Goal: Task Accomplishment & Management: Use online tool/utility

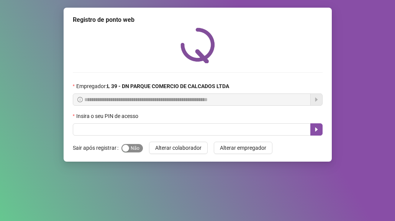
click at [132, 149] on span "Sim Não" at bounding box center [131, 148] width 21 height 8
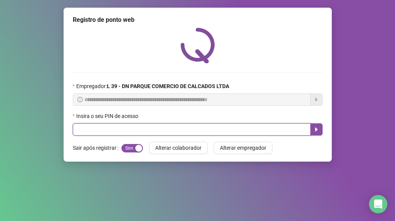
click at [81, 128] on input "text" at bounding box center [192, 129] width 238 height 12
type input "*****"
click at [317, 129] on icon "caret-right" at bounding box center [316, 129] width 6 height 6
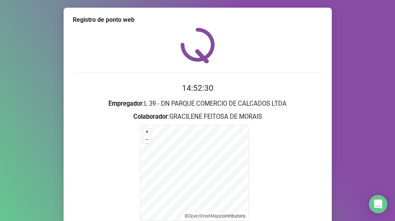
scroll to position [76, 0]
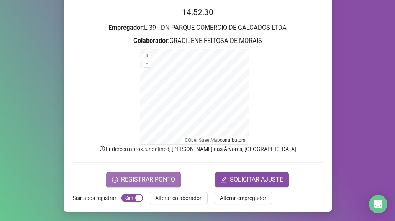
click at [139, 175] on span "REGISTRAR PONTO" at bounding box center [148, 179] width 54 height 9
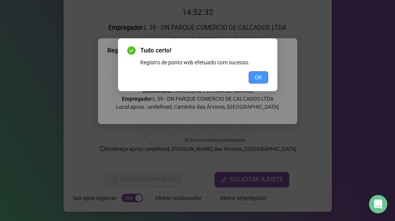
click at [260, 78] on span "OK" at bounding box center [258, 77] width 7 height 8
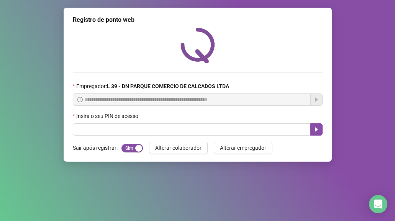
scroll to position [0, 0]
click at [127, 147] on div "button" at bounding box center [125, 148] width 7 height 7
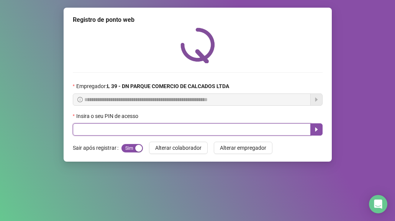
click at [103, 128] on input "text" at bounding box center [192, 129] width 238 height 12
type input "*****"
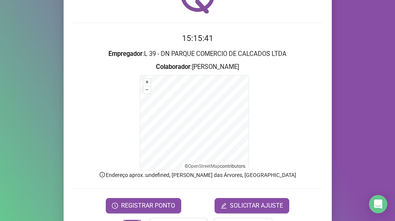
scroll to position [76, 0]
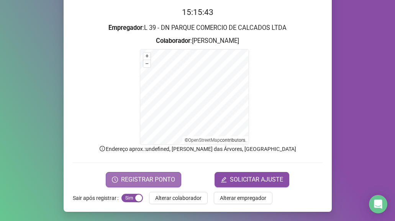
click at [141, 180] on span "REGISTRAR PONTO" at bounding box center [148, 179] width 54 height 9
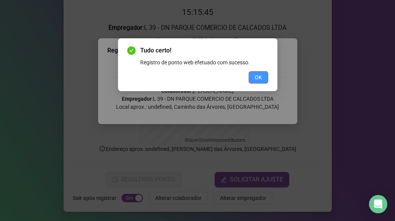
click at [261, 80] on span "OK" at bounding box center [258, 77] width 7 height 8
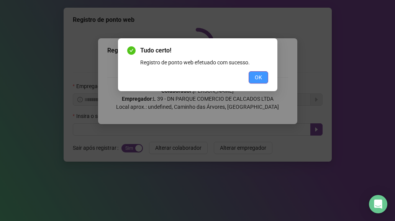
scroll to position [0, 0]
